Goal: Information Seeking & Learning: Find specific fact

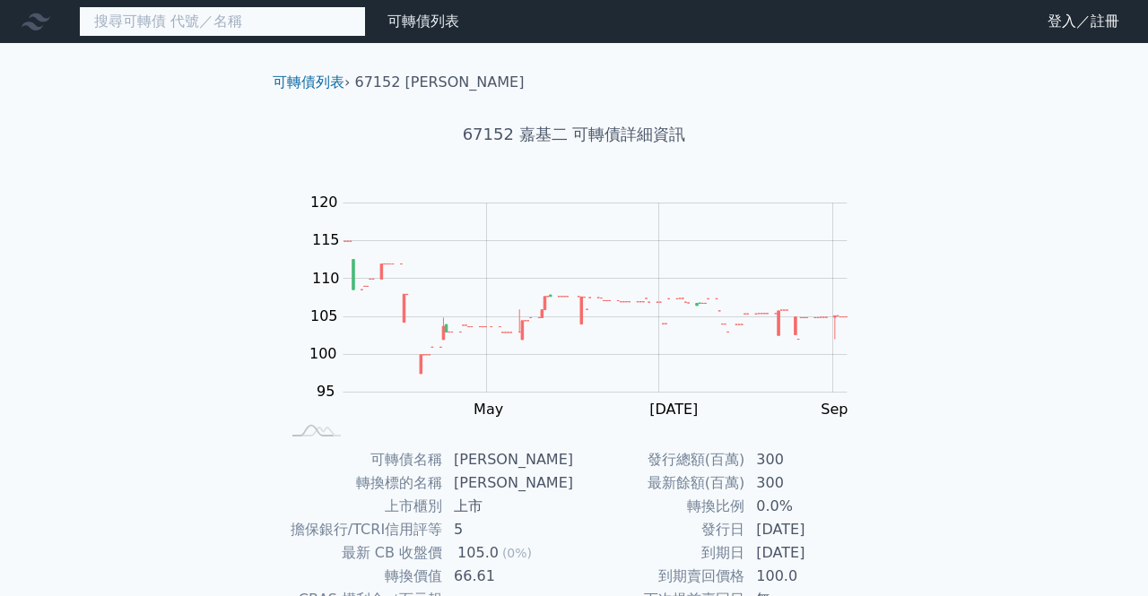
click at [184, 27] on input at bounding box center [222, 21] width 287 height 30
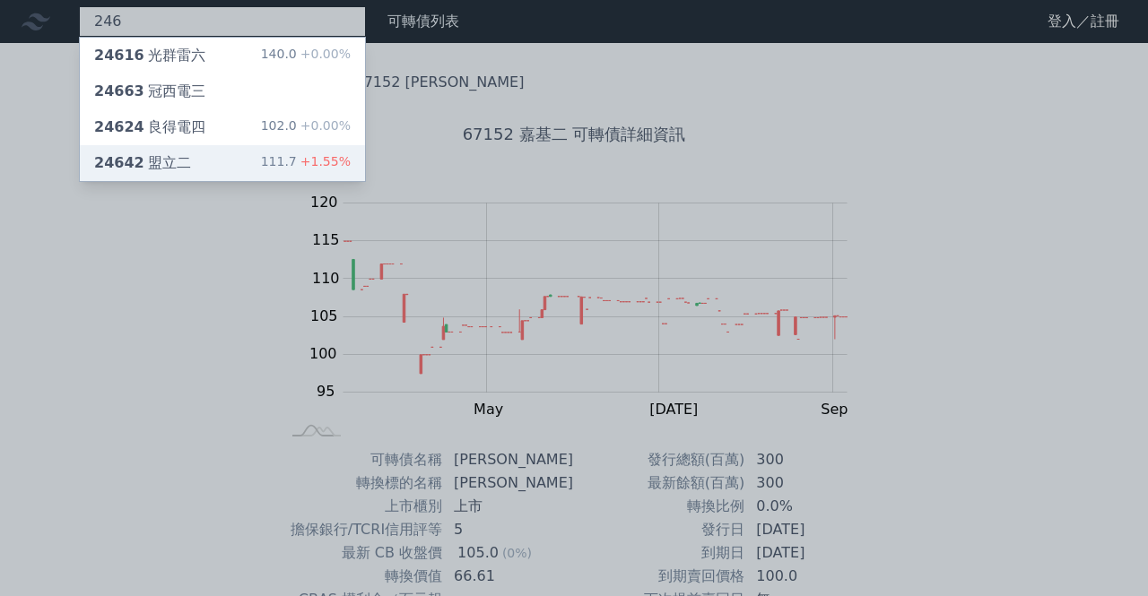
type input "246"
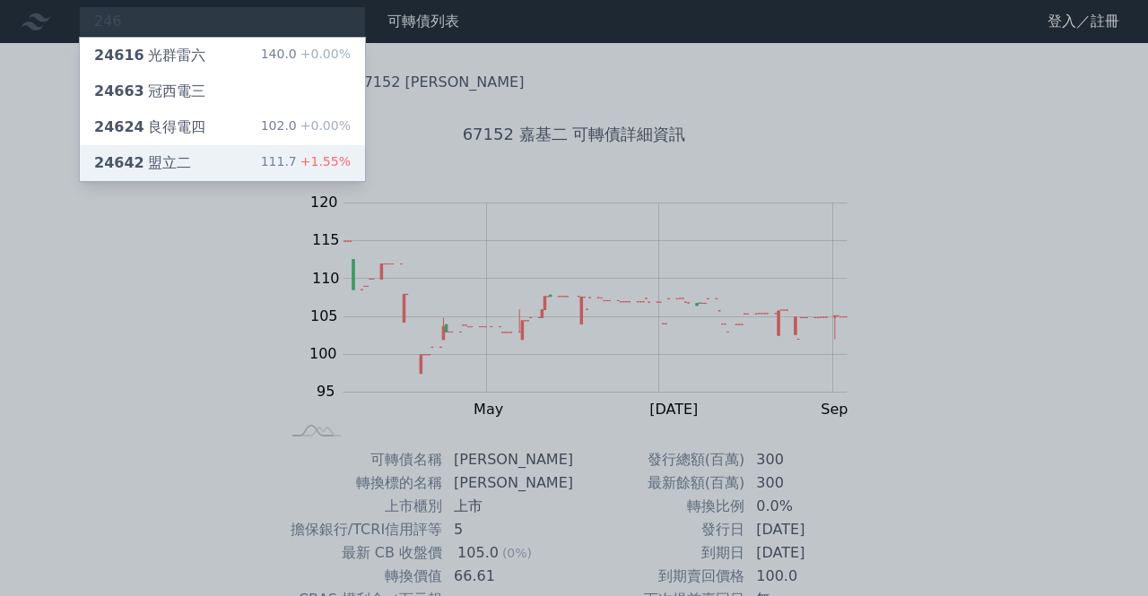
click at [169, 158] on div "24642 盟立二" at bounding box center [142, 163] width 97 height 22
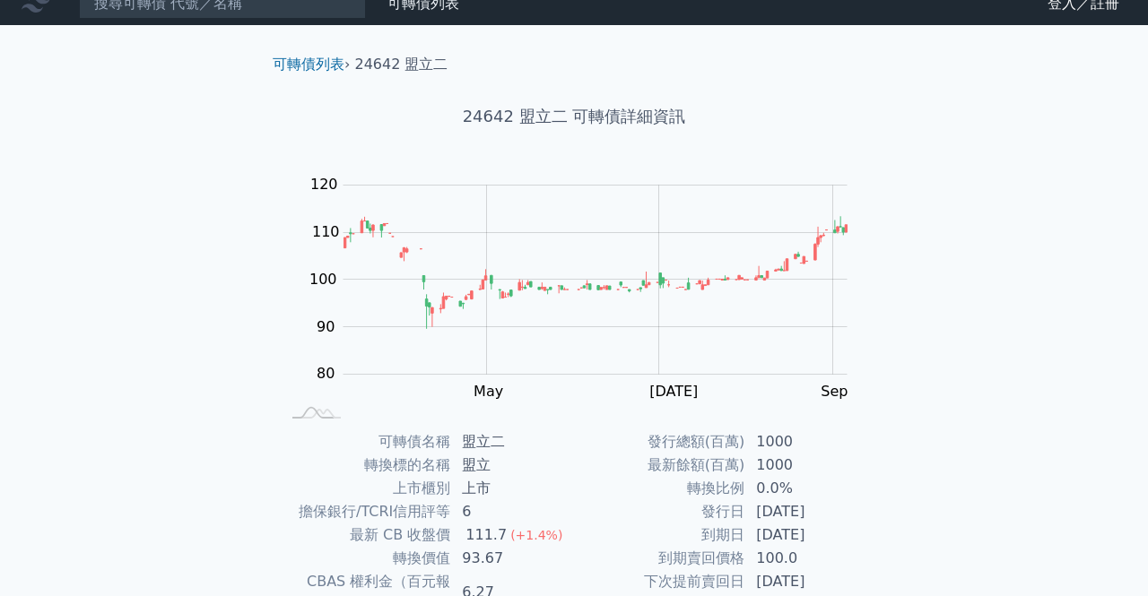
scroll to position [11, 0]
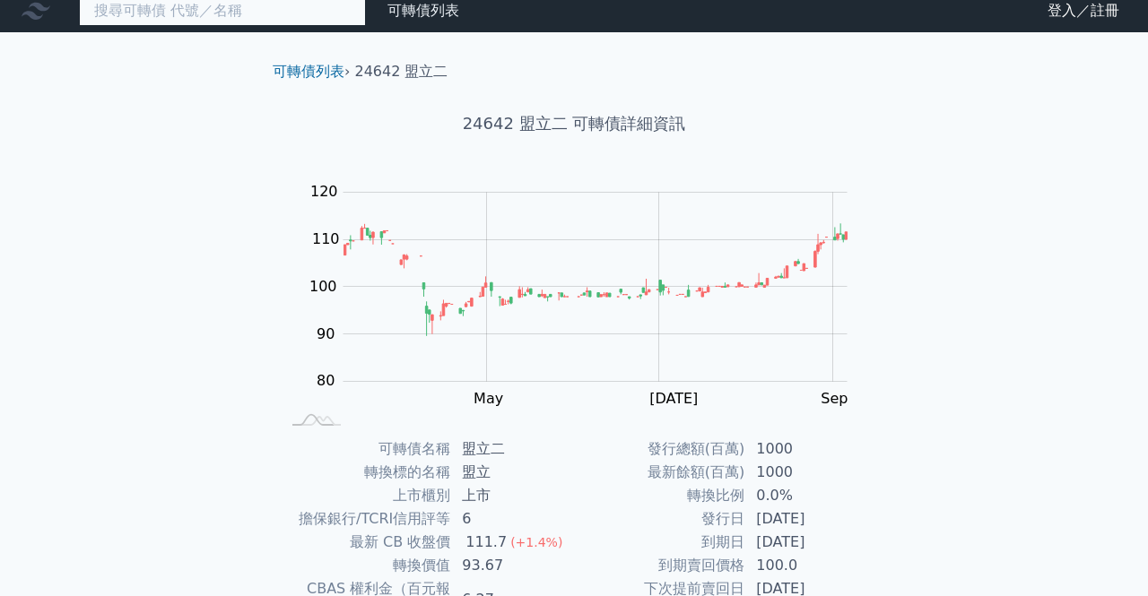
click at [218, 13] on input at bounding box center [222, 11] width 287 height 30
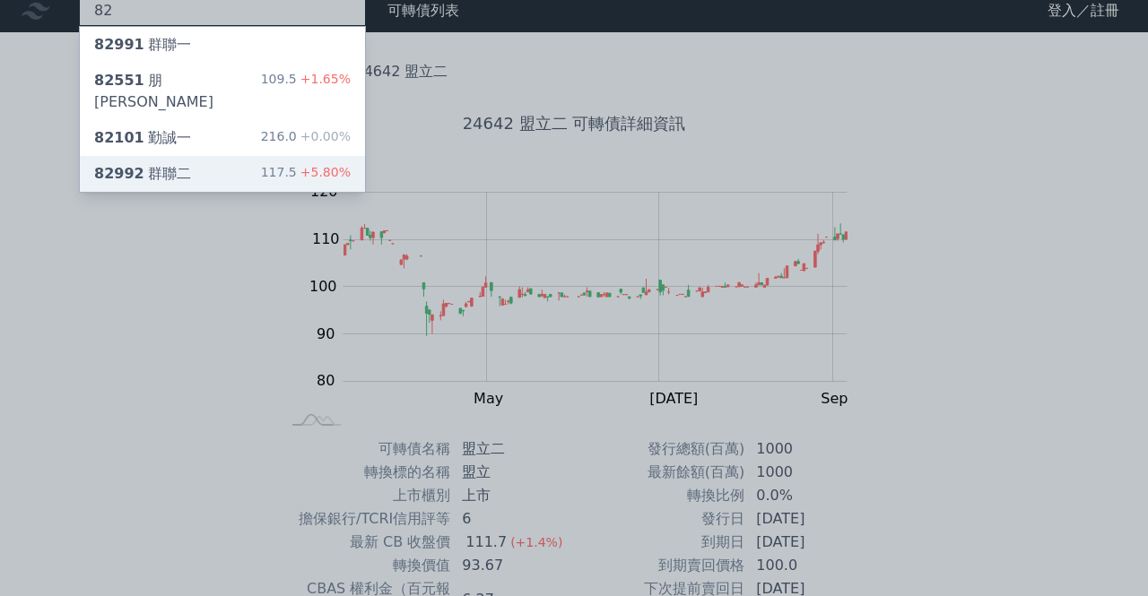
type input "82"
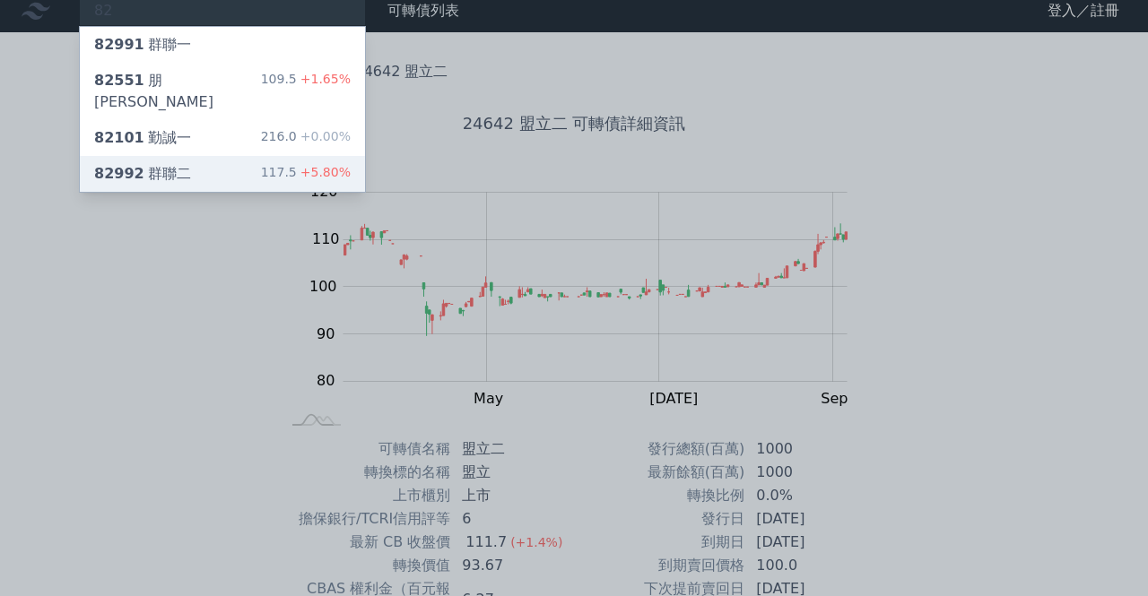
click at [193, 156] on div "82992 群聯二 117.5 +5.80%" at bounding box center [222, 174] width 285 height 36
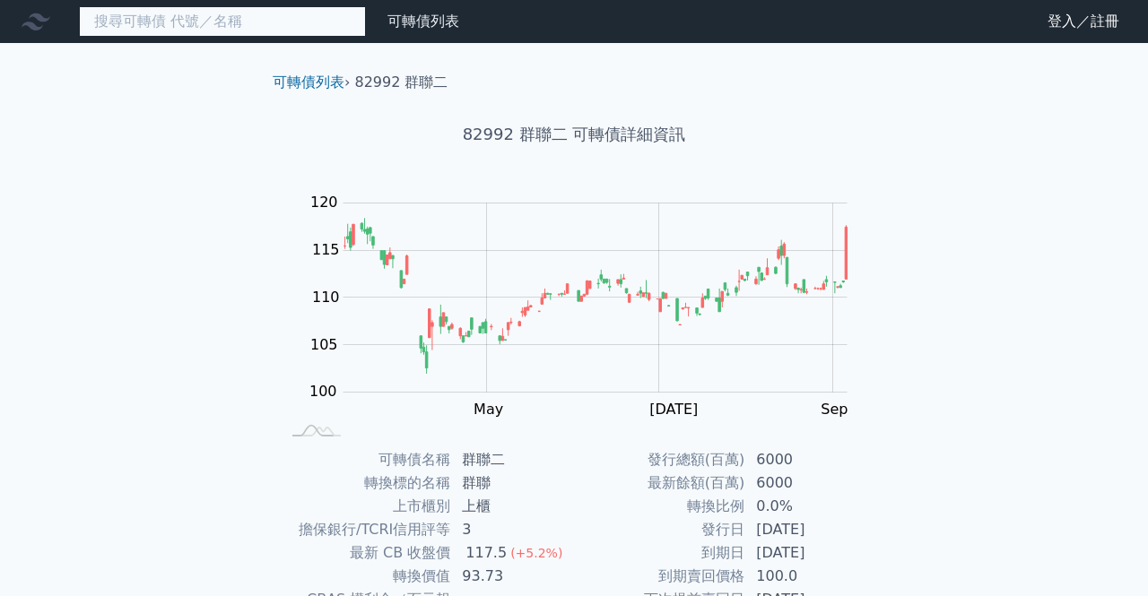
click at [231, 23] on input at bounding box center [222, 21] width 287 height 30
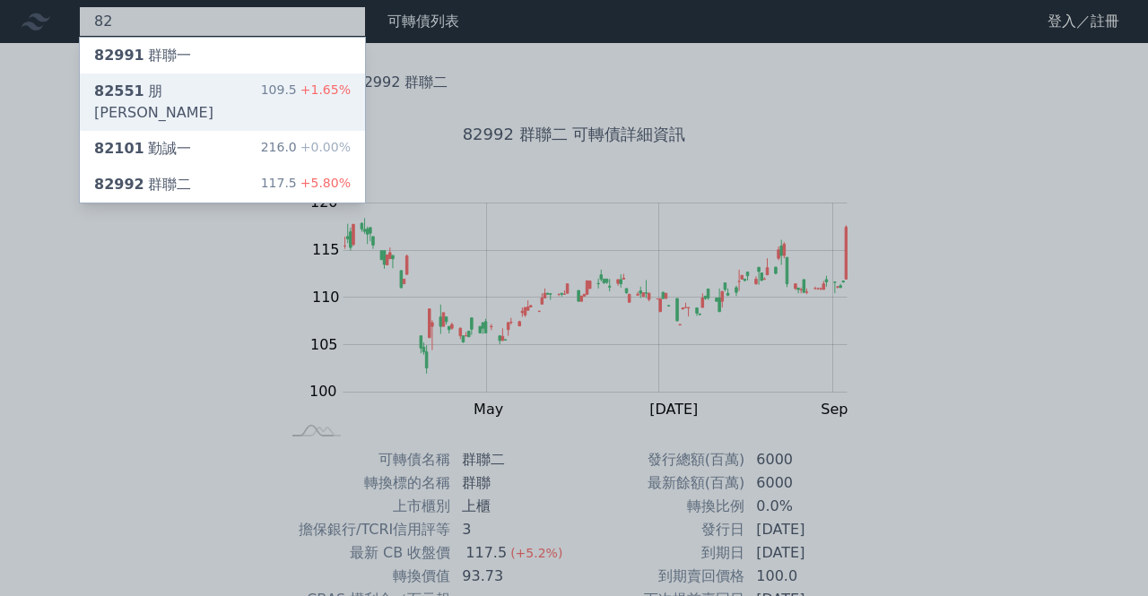
type input "82"
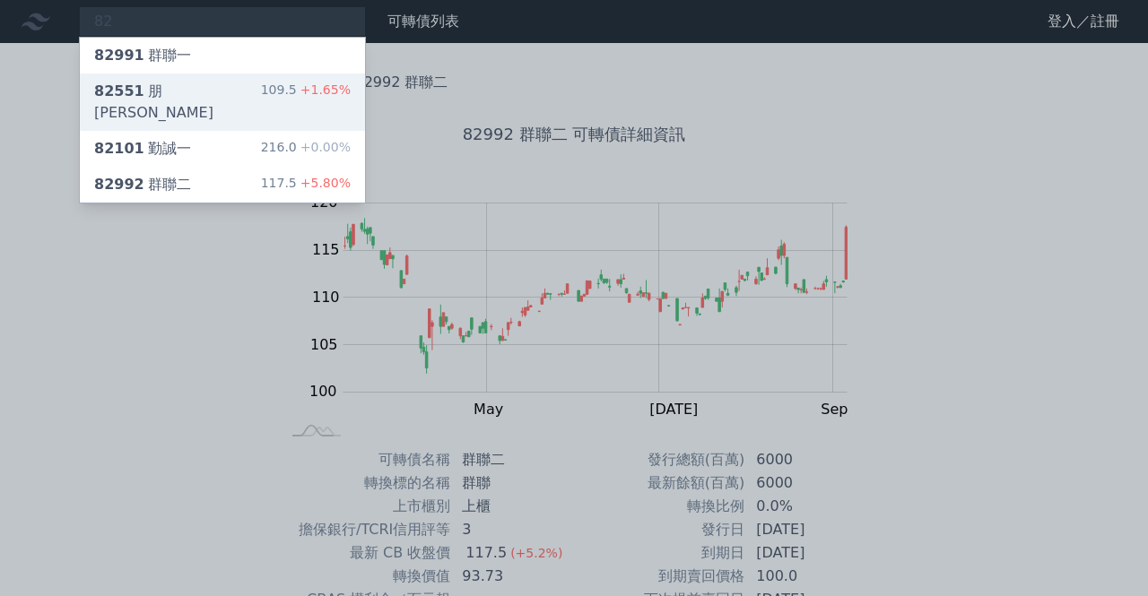
click at [135, 100] on div "82551 朋[PERSON_NAME]" at bounding box center [177, 102] width 167 height 43
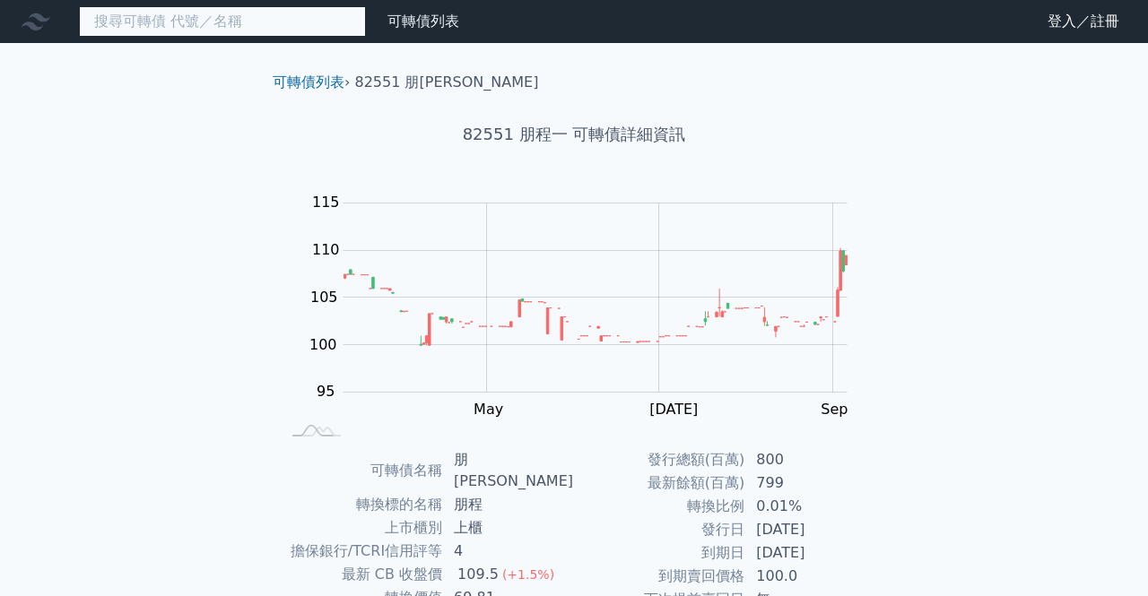
click at [169, 24] on input at bounding box center [222, 21] width 287 height 30
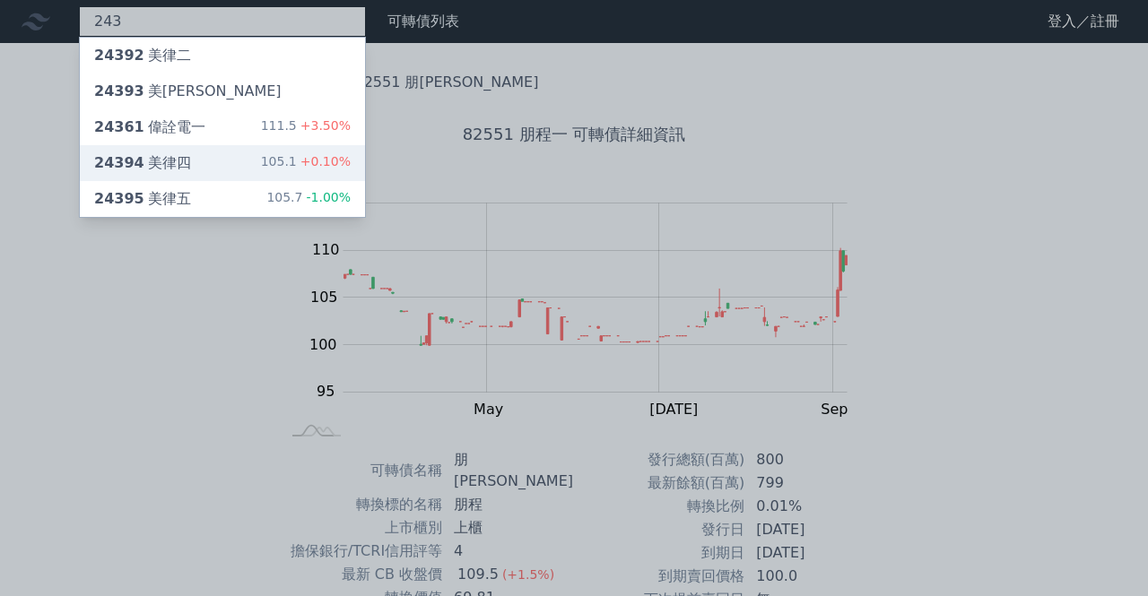
type input "243"
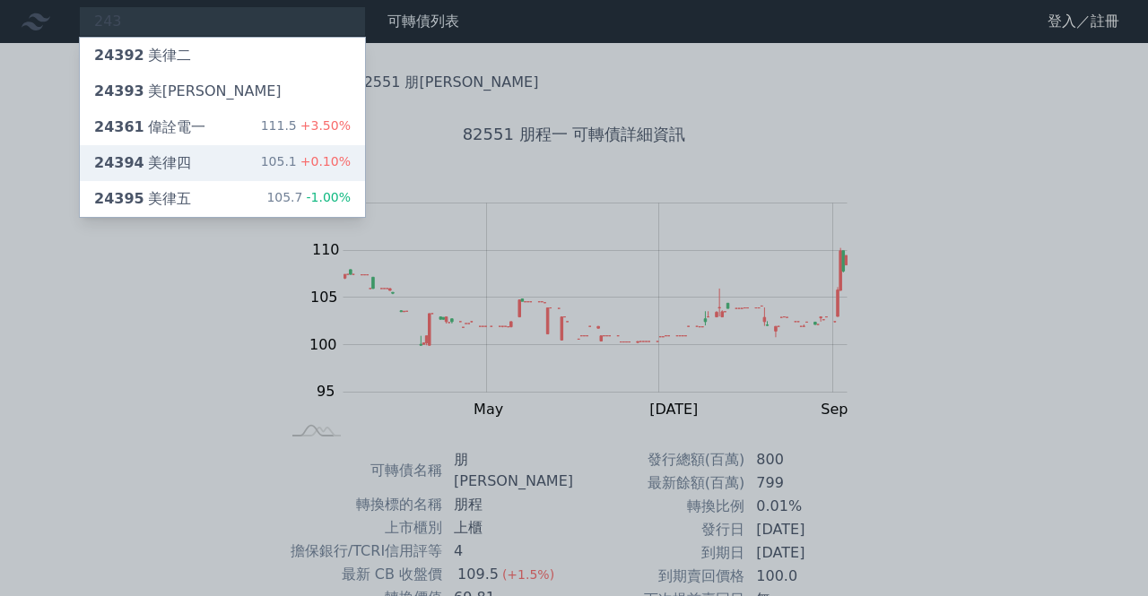
click at [169, 152] on div "24394 美律四" at bounding box center [142, 163] width 97 height 22
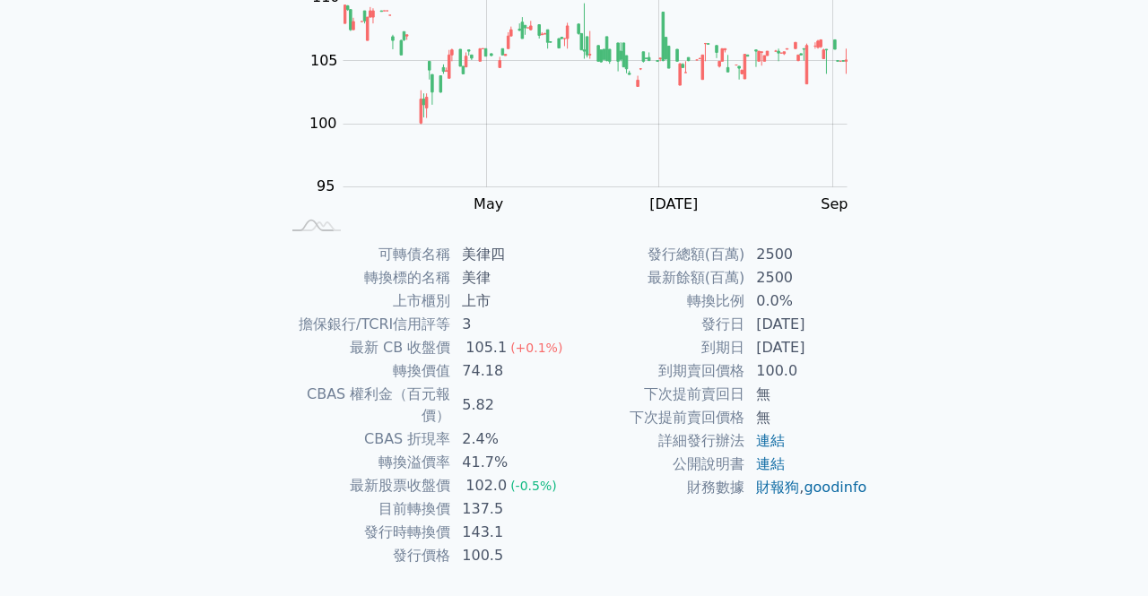
scroll to position [204, 0]
